Goal: Information Seeking & Learning: Learn about a topic

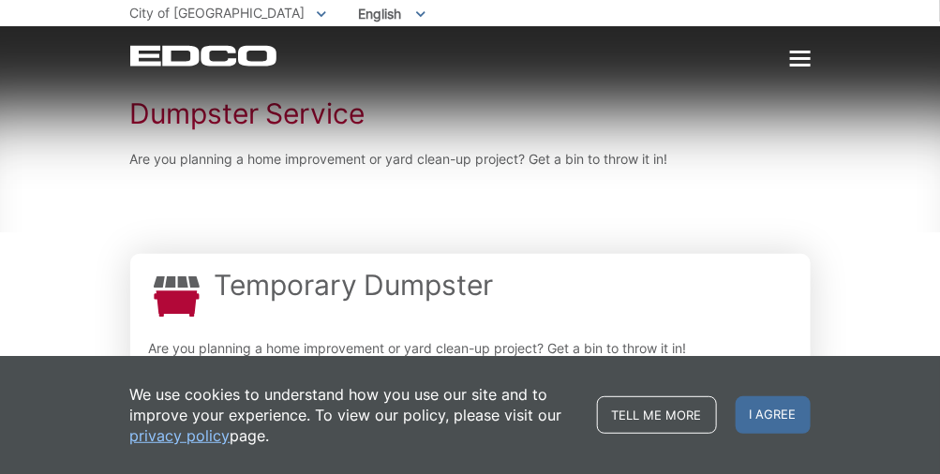
scroll to position [276, 0]
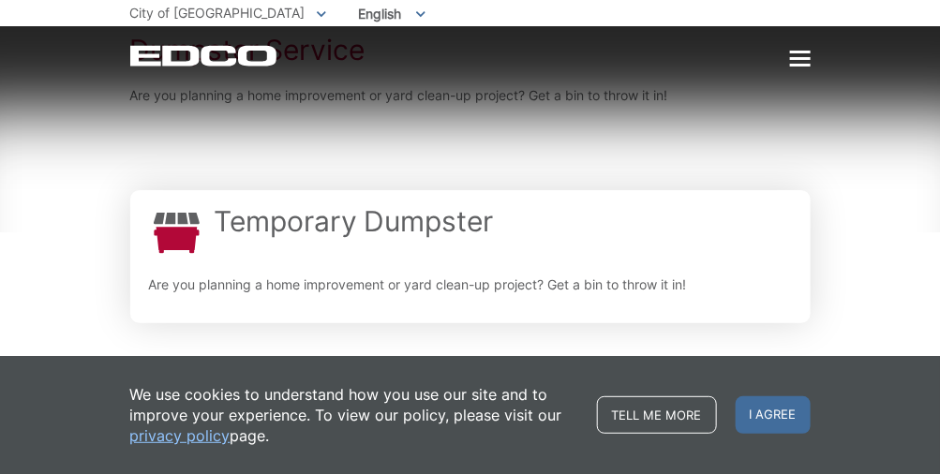
click at [369, 232] on h2 "Temporary Dumpster" at bounding box center [354, 221] width 278 height 34
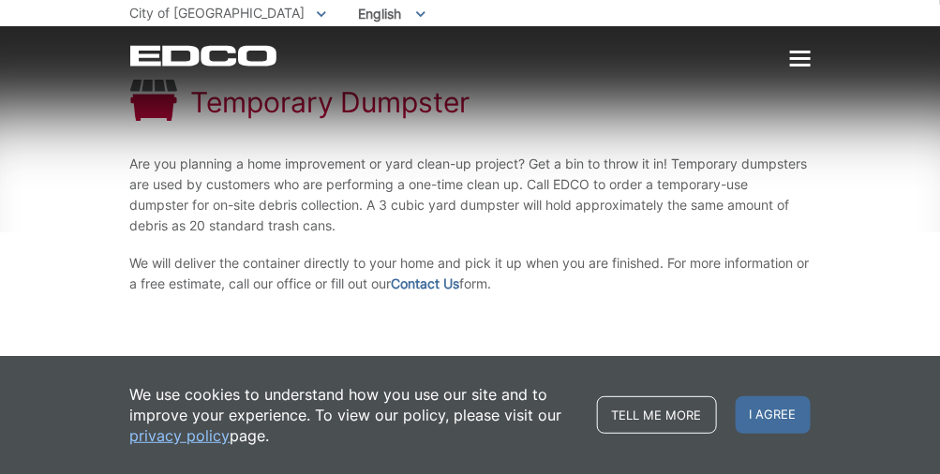
scroll to position [223, 0]
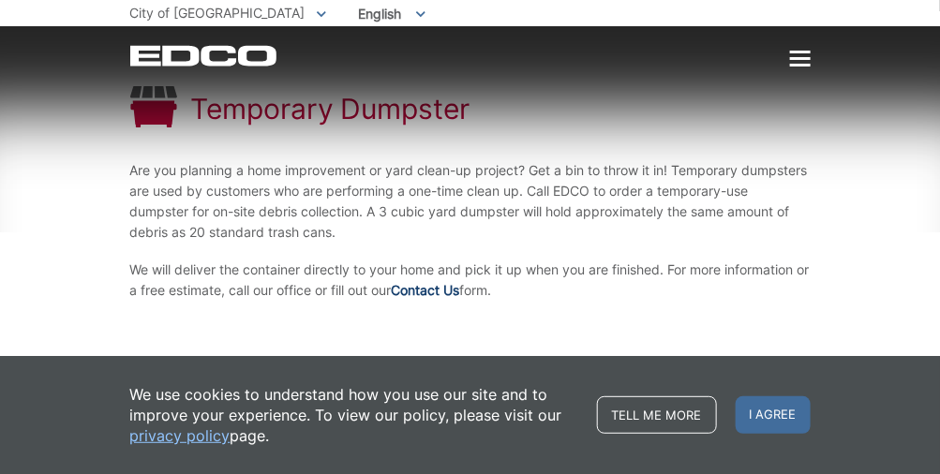
click at [456, 287] on link "Contact Us" at bounding box center [426, 290] width 68 height 21
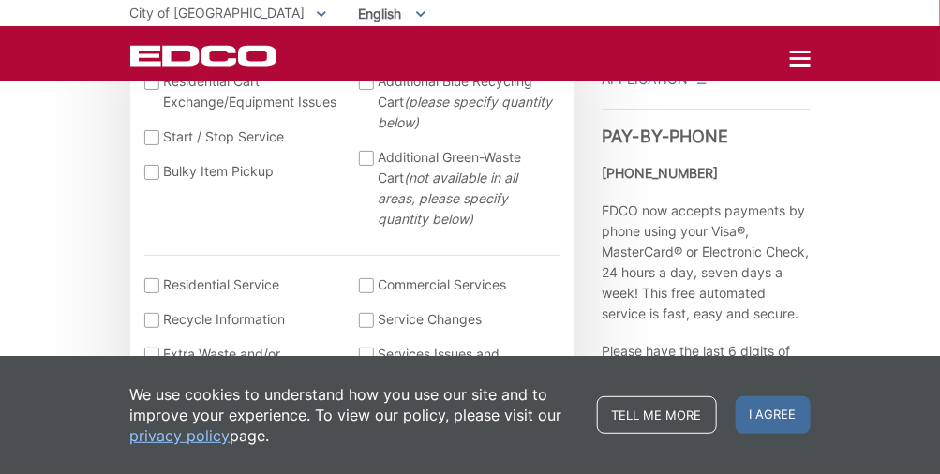
scroll to position [665, 0]
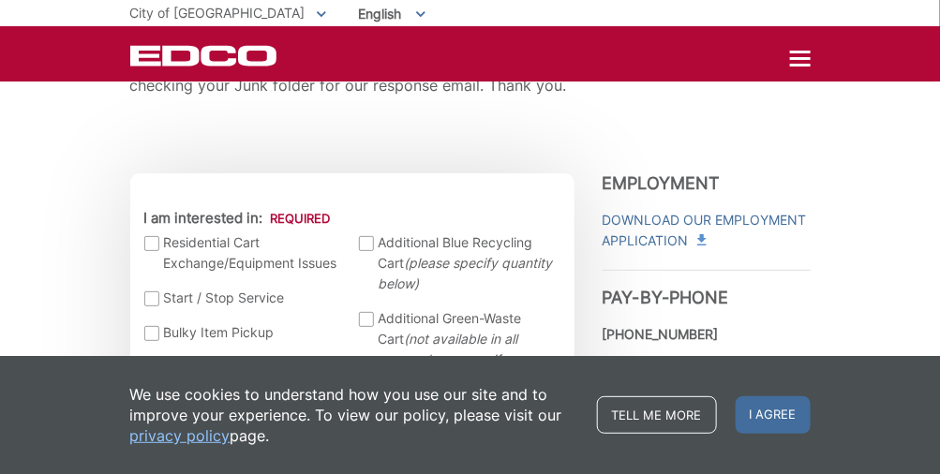
click at [366, 318] on div at bounding box center [366, 319] width 15 height 15
click at [0, 0] on input "Additional Green-Waste Cart (not available in all areas, please specify quantit…" at bounding box center [0, 0] width 0 height 0
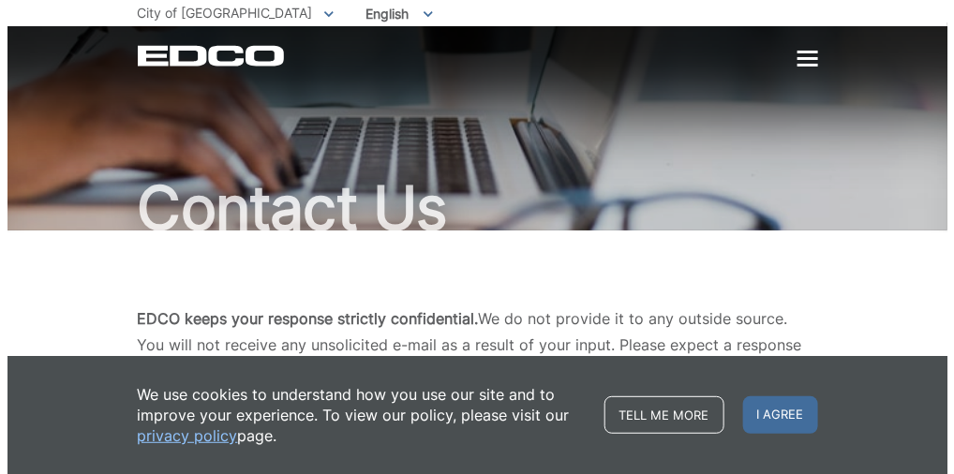
scroll to position [0, 0]
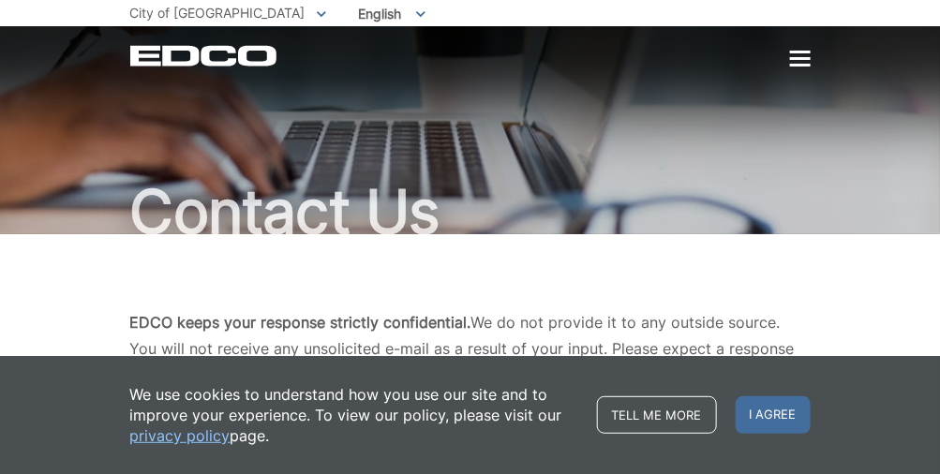
click at [360, 336] on p "EDCO keeps your response strictly confidential. We do not provide it to any out…" at bounding box center [470, 348] width 680 height 79
click at [810, 60] on div at bounding box center [800, 58] width 21 height 3
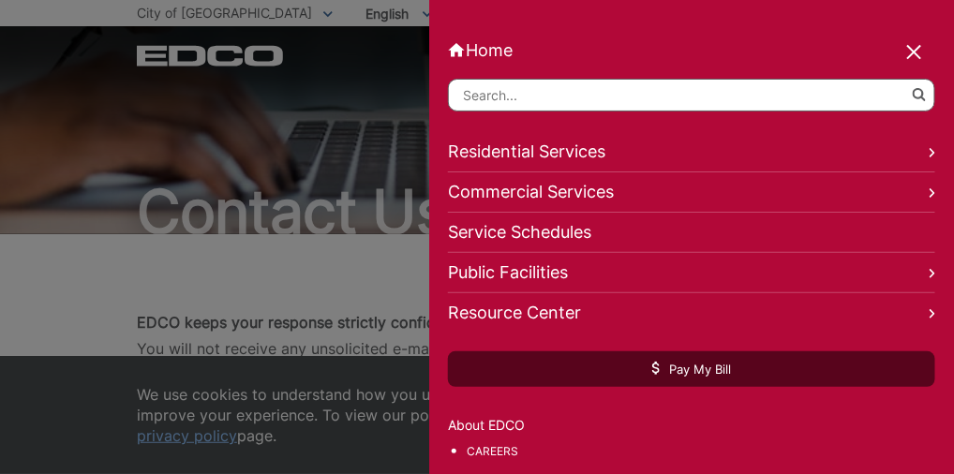
click at [581, 166] on link "Residential Services" at bounding box center [691, 152] width 487 height 40
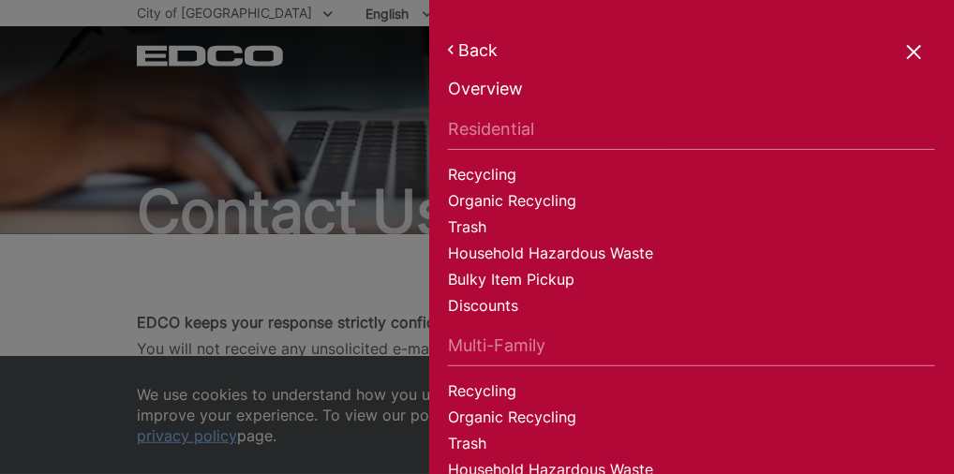
click at [615, 262] on link "Household Hazardous Waste" at bounding box center [691, 256] width 487 height 26
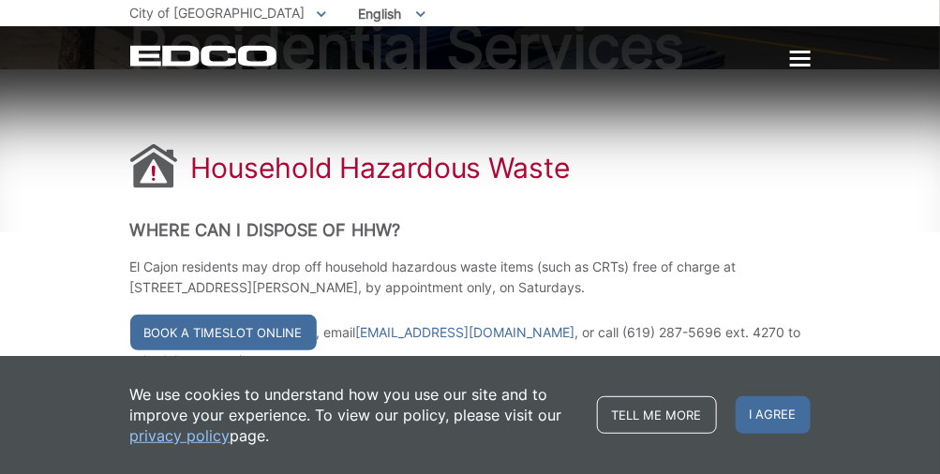
scroll to position [169, 0]
